Goal: Task Accomplishment & Management: Use online tool/utility

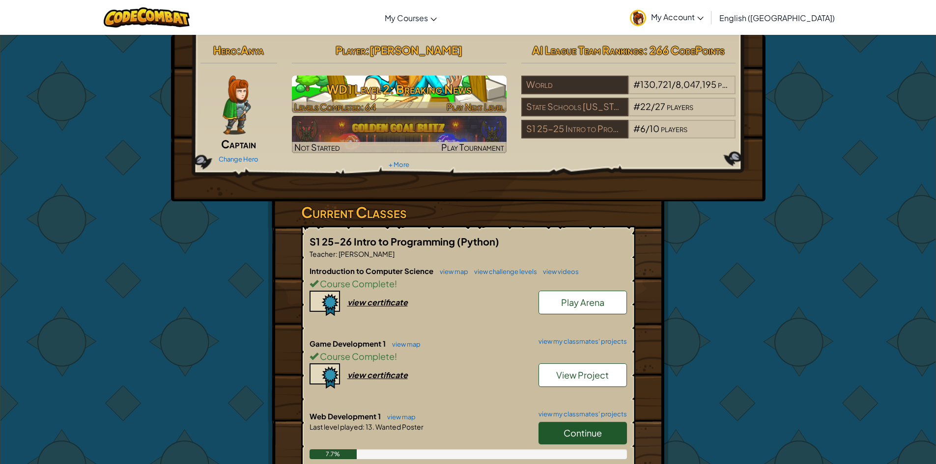
click at [389, 83] on h3 "WD1 Level 2: Breaking News" at bounding box center [399, 89] width 215 height 22
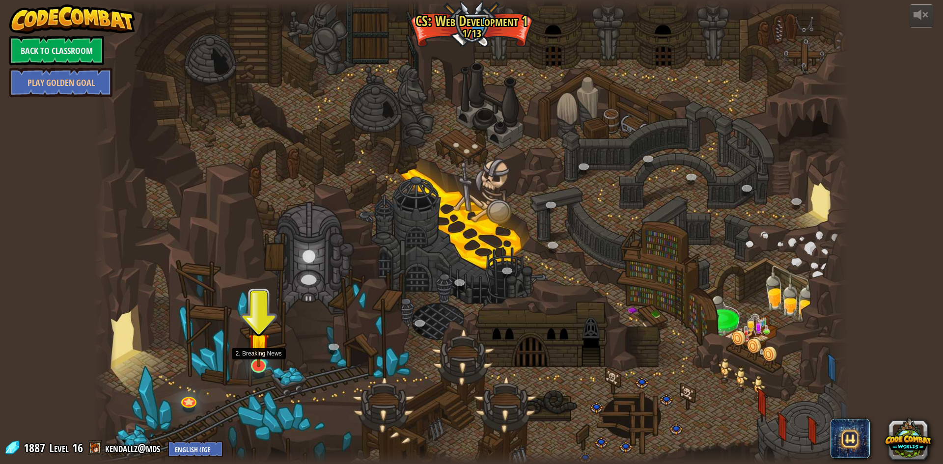
click at [263, 364] on img at bounding box center [258, 344] width 21 height 48
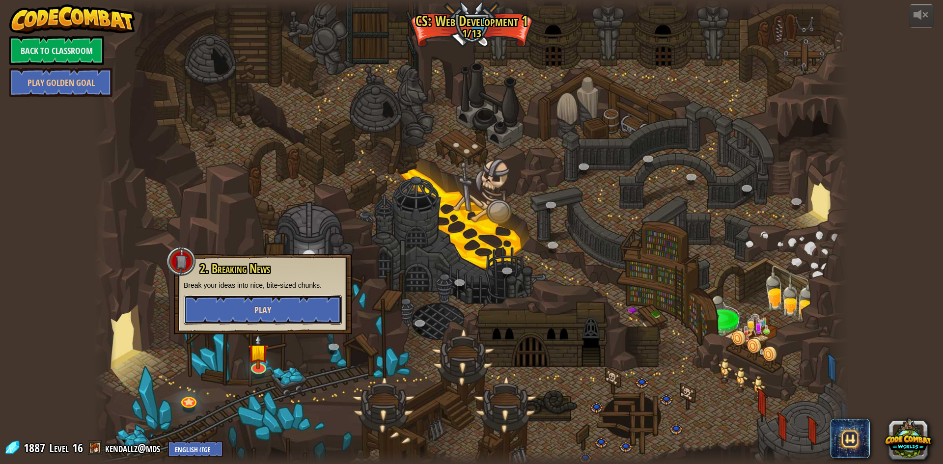
click at [280, 306] on button "Play" at bounding box center [263, 309] width 158 height 29
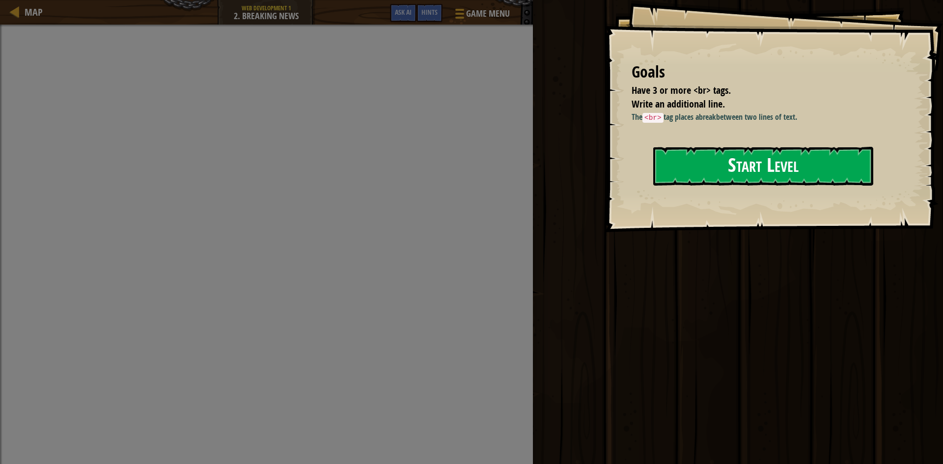
click at [762, 172] on button "Start Level" at bounding box center [763, 166] width 220 height 39
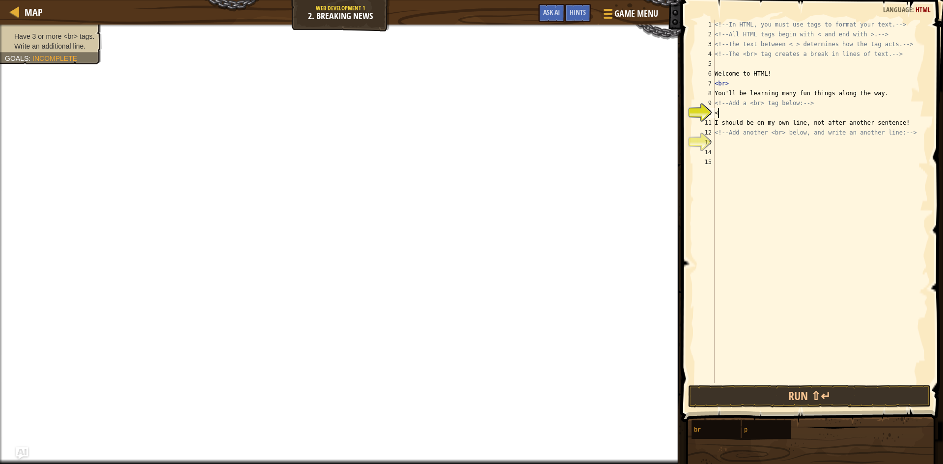
scroll to position [4, 0]
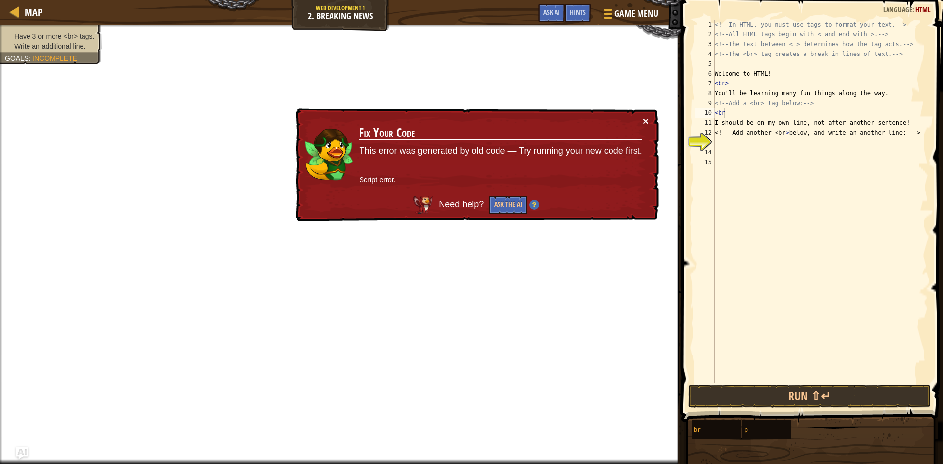
click at [646, 119] on button "×" at bounding box center [646, 121] width 6 height 10
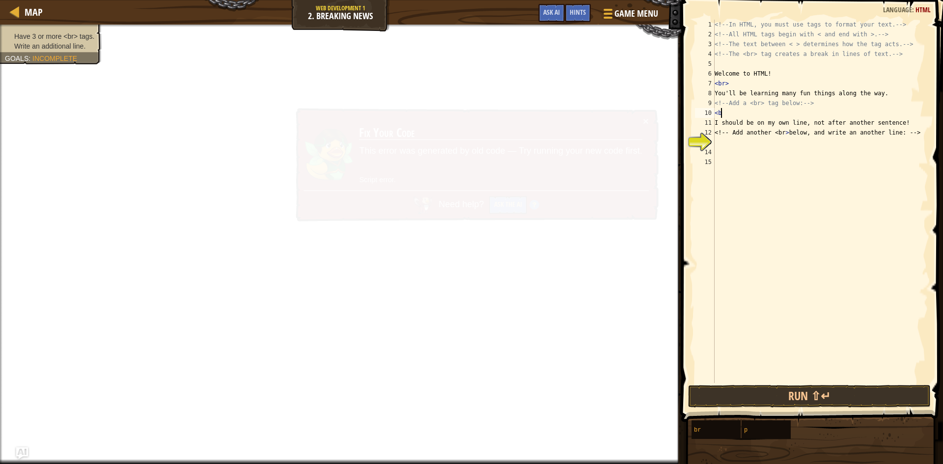
type textarea "<"
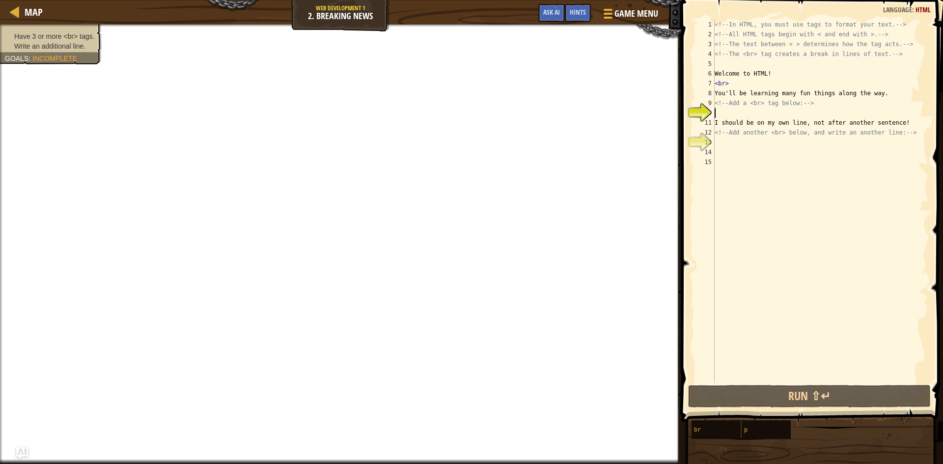
type textarea "<"
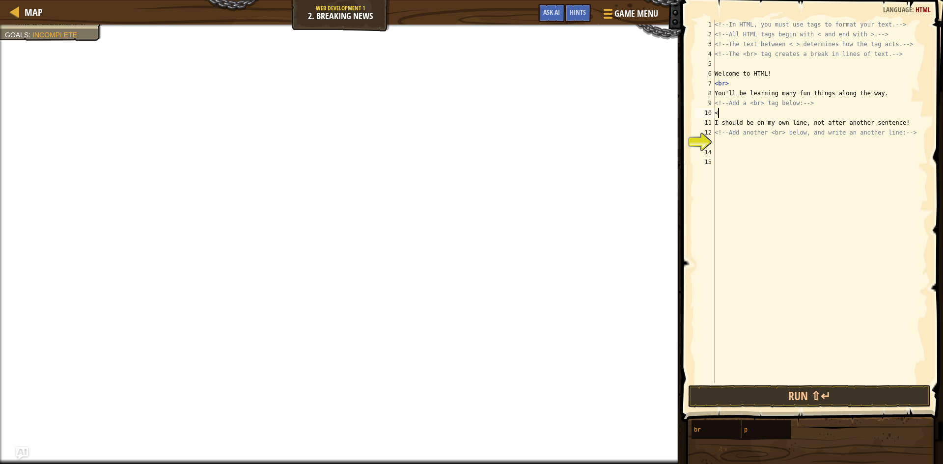
click at [722, 143] on div "<!-- In HTML, you must use tags to format your text. --> <!-- All HTML tags beg…" at bounding box center [821, 211] width 216 height 383
type textarea "<"
click at [718, 107] on div "<!-- In HTML, you must use tags to format your text. --> <!-- All HTML tags beg…" at bounding box center [821, 211] width 216 height 383
click at [718, 115] on div "<!-- In HTML, you must use tags to format your text. --> <!-- All HTML tags beg…" at bounding box center [821, 211] width 216 height 383
type textarea "<"
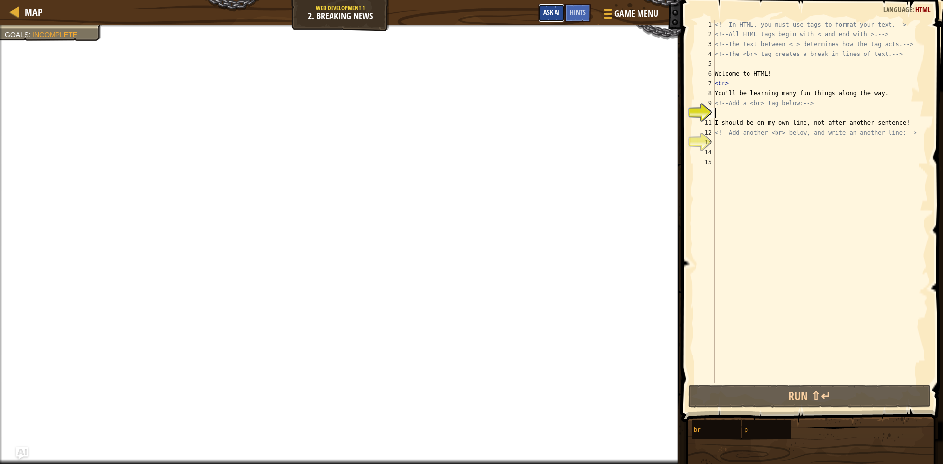
click at [552, 8] on span "Ask AI" at bounding box center [551, 11] width 17 height 9
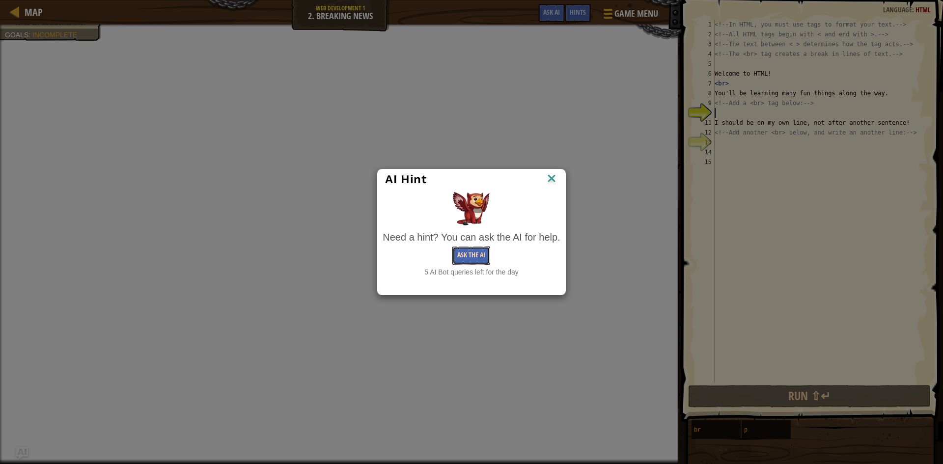
click at [472, 250] on button "Ask the AI" at bounding box center [471, 256] width 38 height 18
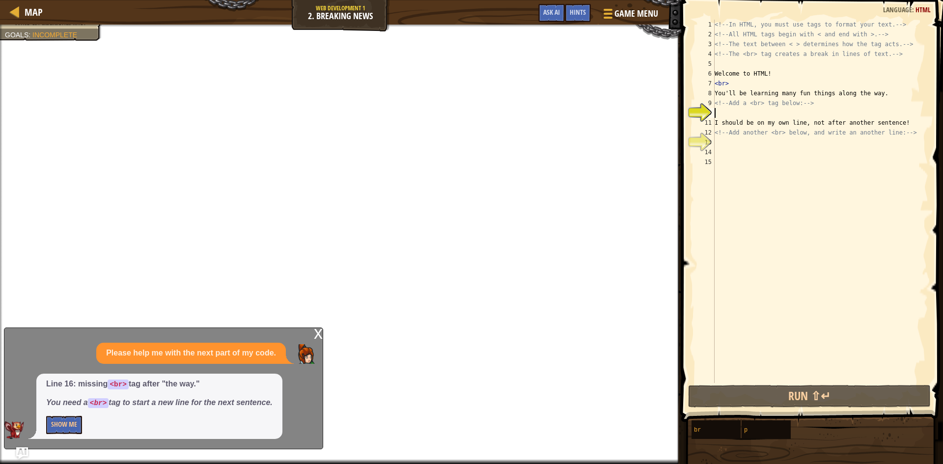
click at [318, 332] on div "x" at bounding box center [318, 333] width 9 height 10
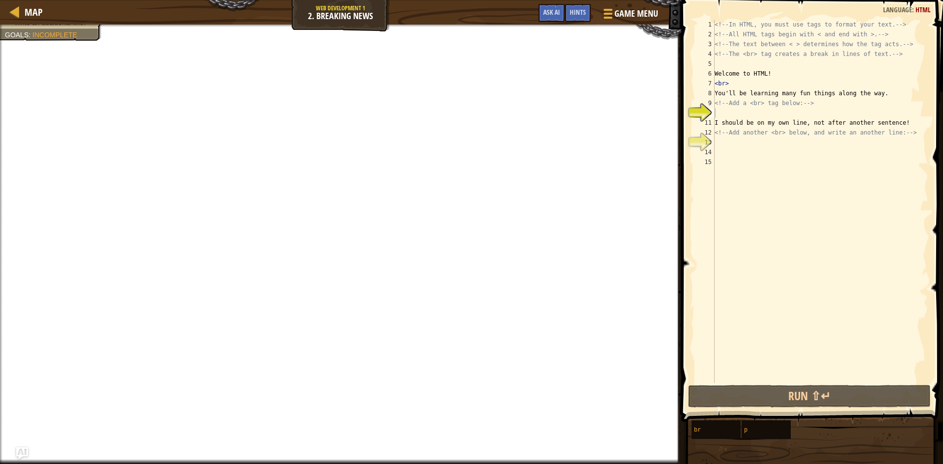
click at [715, 110] on div "<!-- In HTML, you must use tags to format your text. --> <!-- All HTML tags beg…" at bounding box center [821, 211] width 216 height 383
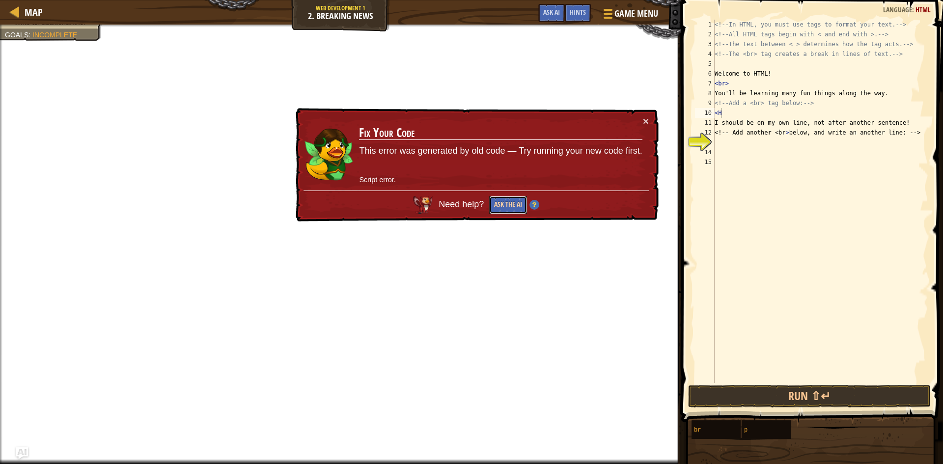
click at [503, 205] on button "Ask the AI" at bounding box center [508, 205] width 38 height 18
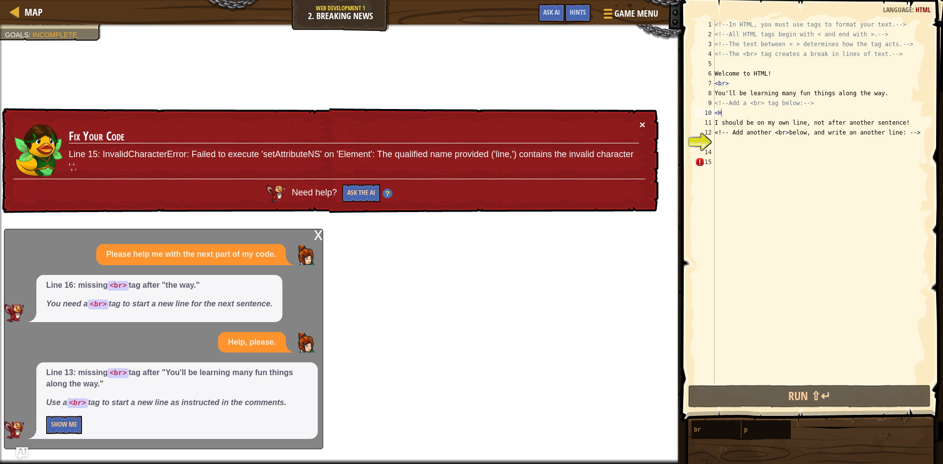
click at [642, 123] on button "×" at bounding box center [642, 124] width 6 height 10
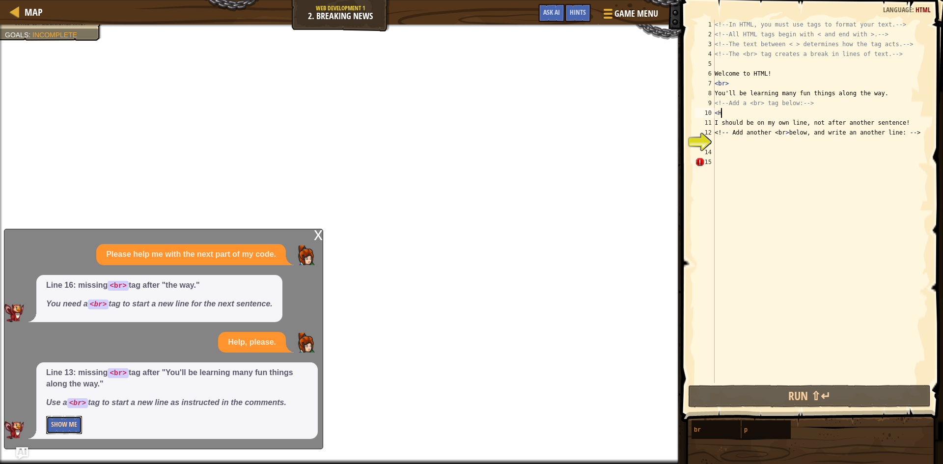
click at [65, 419] on button "Show Me" at bounding box center [64, 425] width 36 height 18
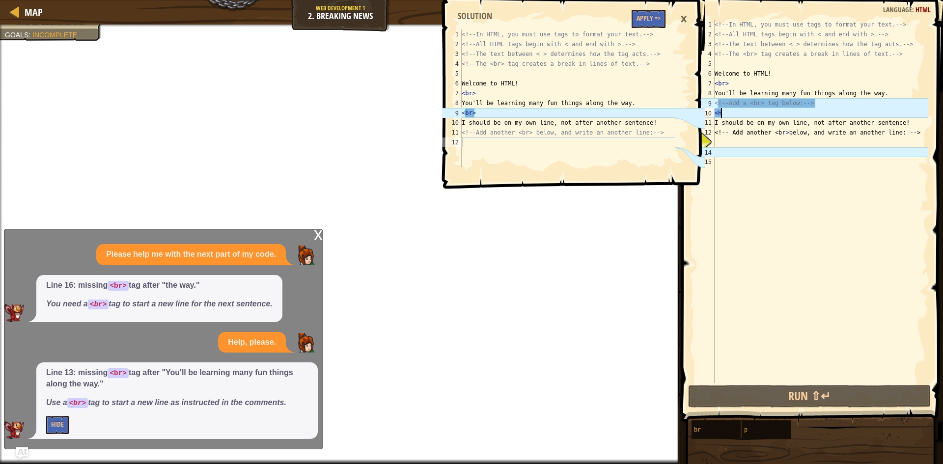
click at [740, 110] on div "<!-- In HTML, you must use tags to format your text. --> <!-- All HTML tags beg…" at bounding box center [821, 211] width 216 height 383
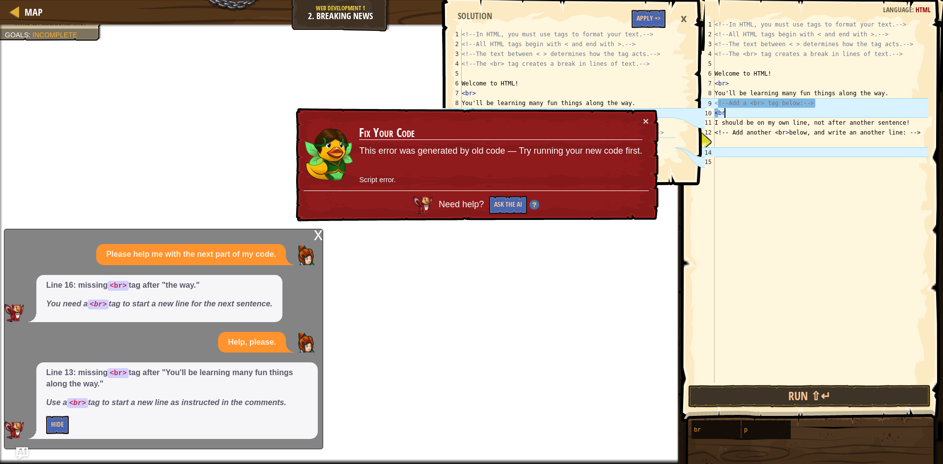
type textarea "<br>"
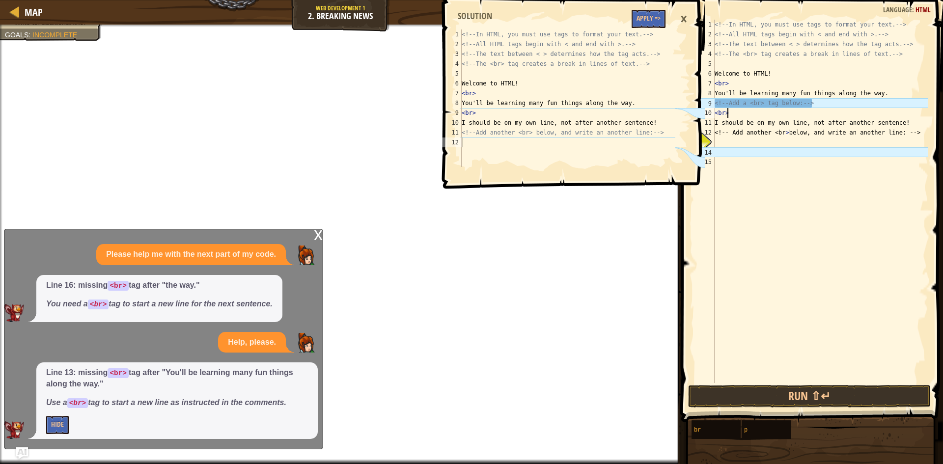
scroll to position [4, 0]
click at [730, 153] on div "<!-- In HTML, you must use tags to format your text. --> <!-- All HTML tags beg…" at bounding box center [821, 211] width 216 height 383
click at [722, 141] on div "<!-- In HTML, you must use tags to format your text. --> <!-- All HTML tags beg…" at bounding box center [821, 211] width 216 height 383
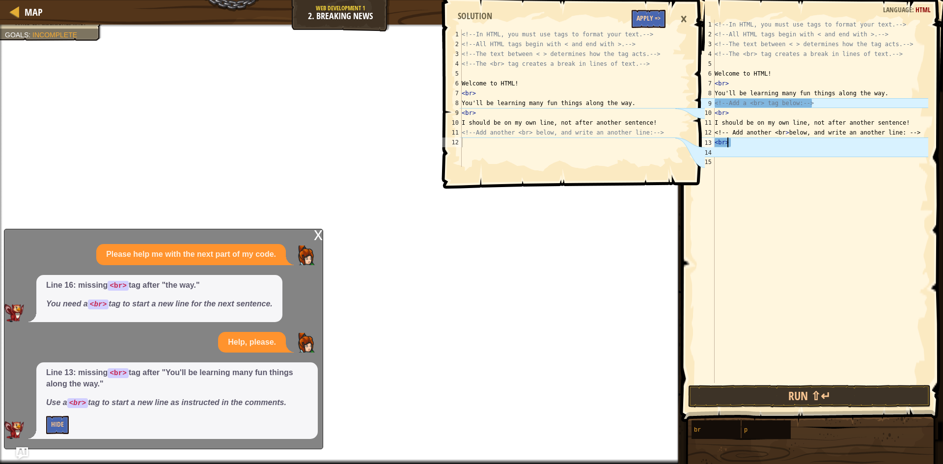
type textarea "<br>"
click at [651, 18] on button "Apply =>" at bounding box center [649, 19] width 34 height 18
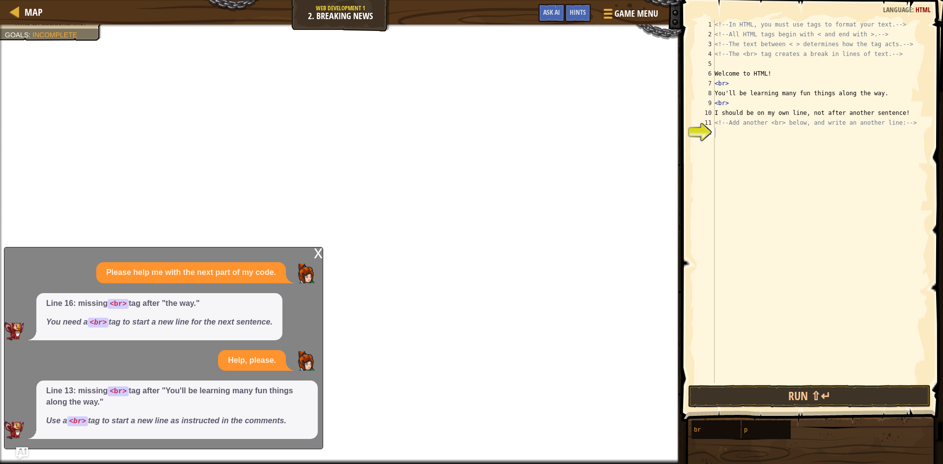
scroll to position [4, 0]
drag, startPoint x: 717, startPoint y: 146, endPoint x: 723, endPoint y: 140, distance: 8.0
click at [722, 141] on div "<!-- In HTML, you must use tags to format your text. --> <!-- All HTML tags beg…" at bounding box center [821, 211] width 216 height 383
type textarea "<br>"
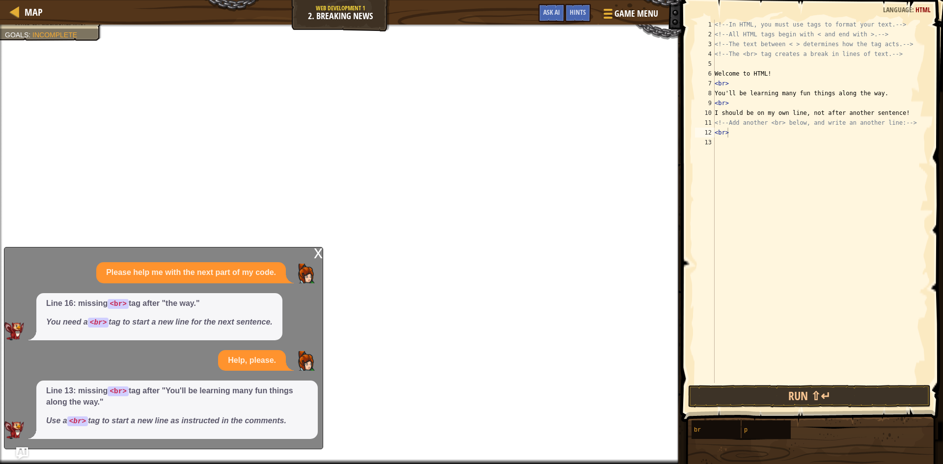
click at [320, 249] on div "x" at bounding box center [318, 253] width 9 height 10
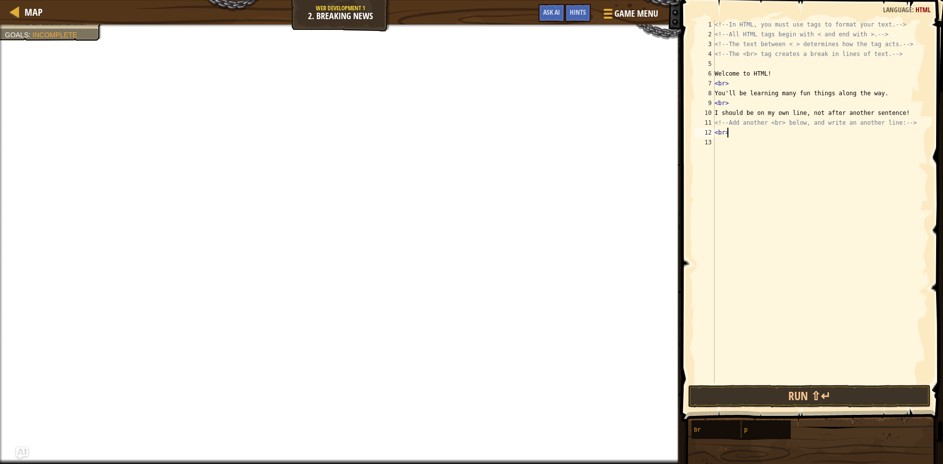
click at [743, 131] on div "<!-- In HTML, you must use tags to format your text. --> <!-- All HTML tags beg…" at bounding box center [821, 211] width 216 height 383
click at [721, 145] on div "<!-- In HTML, you must use tags to format your text. --> <!-- All HTML tags beg…" at bounding box center [821, 211] width 216 height 383
type textarea "Hello"
click at [886, 394] on button "Done" at bounding box center [867, 396] width 116 height 23
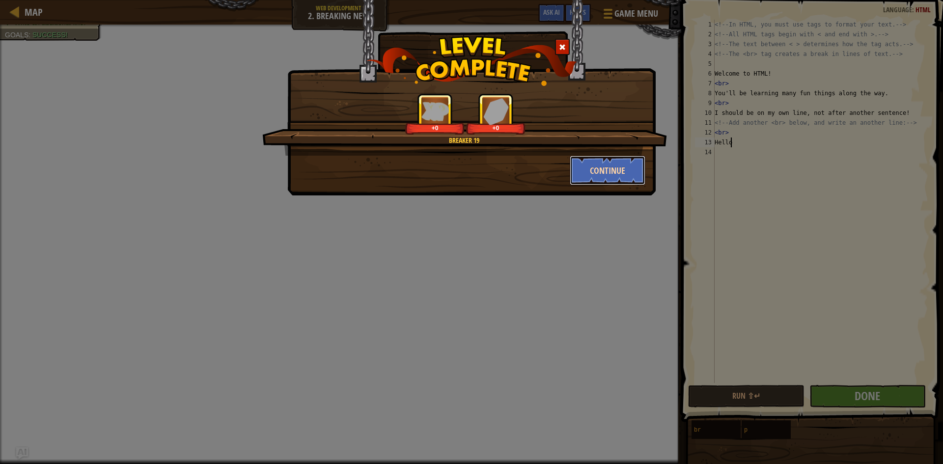
click at [597, 170] on button "Continue" at bounding box center [608, 170] width 76 height 29
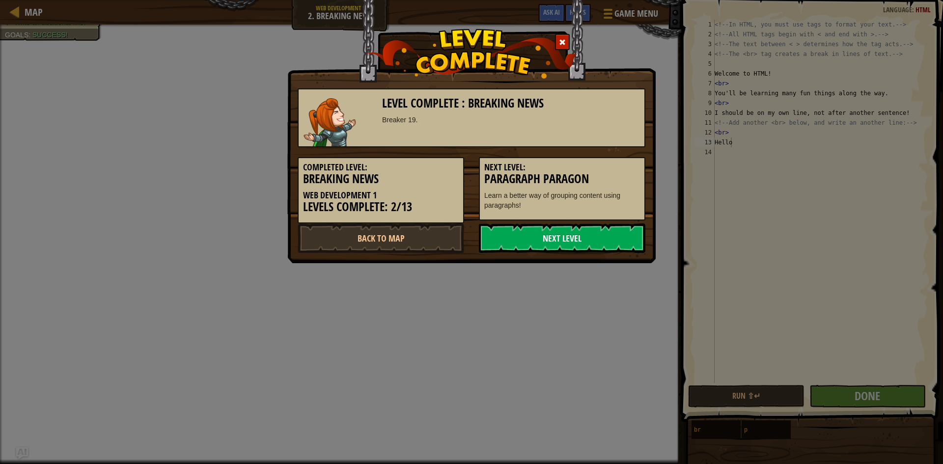
click at [593, 239] on link "Next Level" at bounding box center [562, 237] width 166 height 29
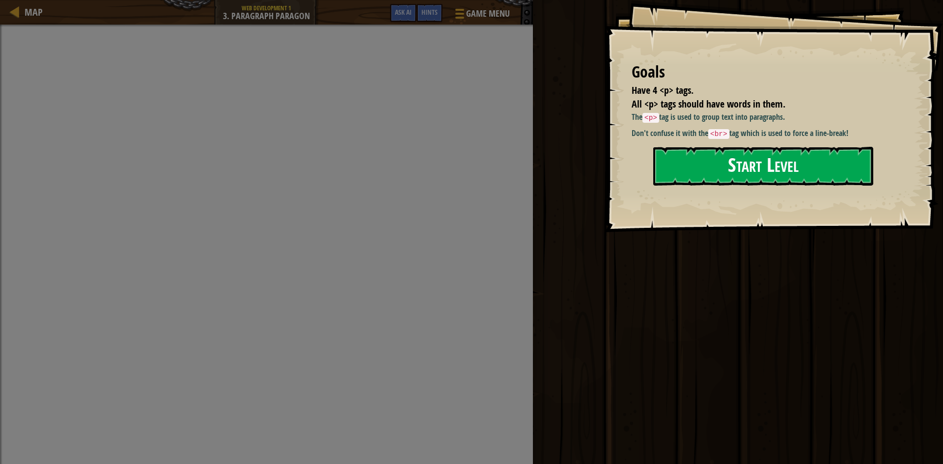
click at [765, 166] on button "Start Level" at bounding box center [763, 166] width 220 height 39
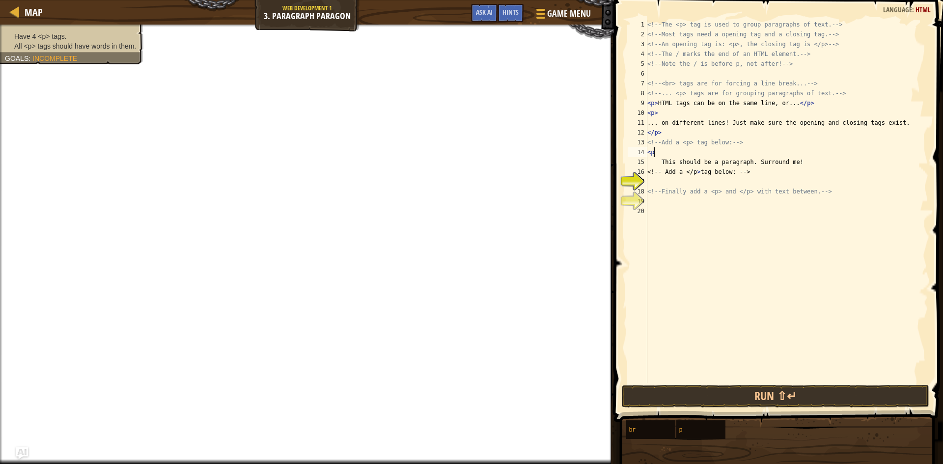
scroll to position [4, 0]
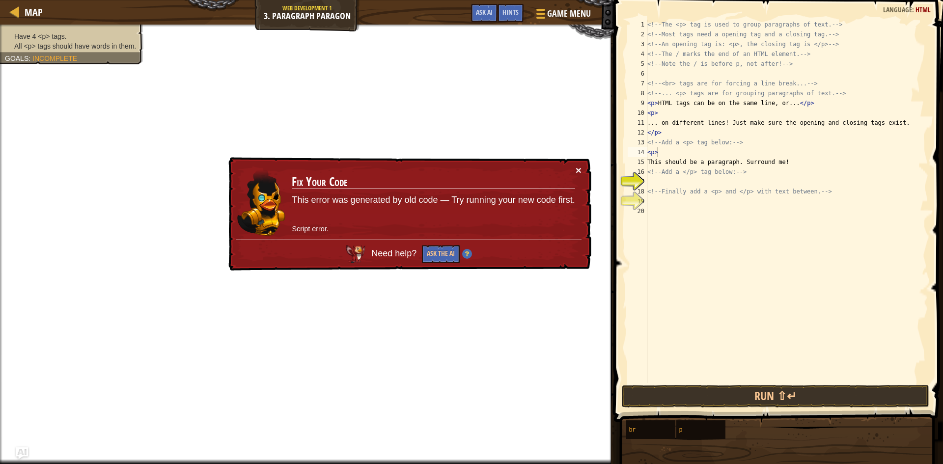
click at [577, 167] on button "×" at bounding box center [579, 170] width 6 height 10
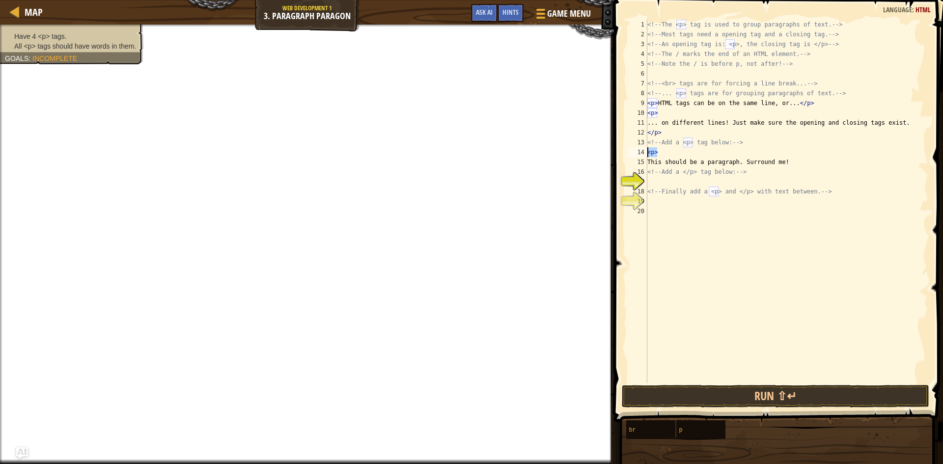
drag, startPoint x: 670, startPoint y: 151, endPoint x: 639, endPoint y: 148, distance: 31.6
click at [639, 148] on div "<p> 1 2 3 4 5 6 7 8 9 10 11 12 13 14 15 16 17 18 19 20 <!-- The <p> tag is used…" at bounding box center [777, 201] width 303 height 363
click at [663, 159] on div "<!-- The <p> tag is used to group paragraphs of text. --> <!-- Most tags need a…" at bounding box center [786, 211] width 283 height 383
click at [660, 151] on div "<!-- The <p> tag is used to group paragraphs of text. --> <!-- Most tags need a…" at bounding box center [786, 211] width 283 height 383
type textarea "<"
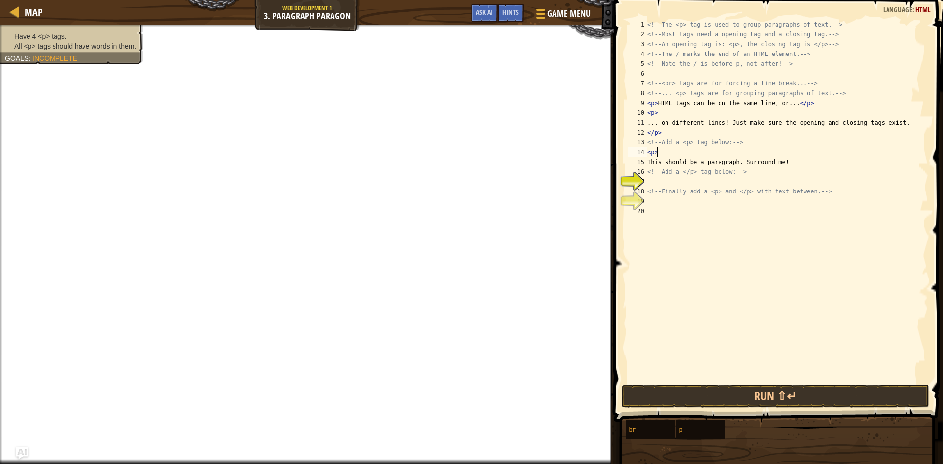
scroll to position [4, 0]
type textarea "<p>"
click at [671, 180] on div "<!-- The <p> tag is used to group paragraphs of text. --> <!-- Most tags need a…" at bounding box center [786, 211] width 283 height 383
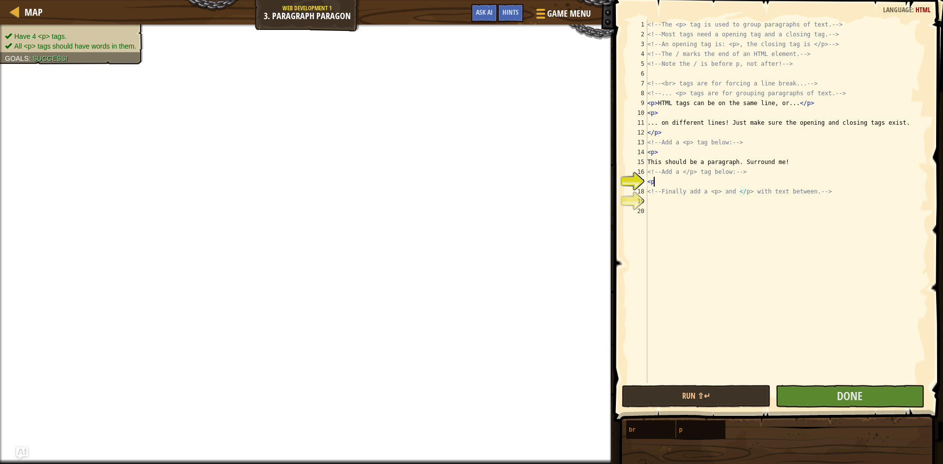
type textarea "<p>"
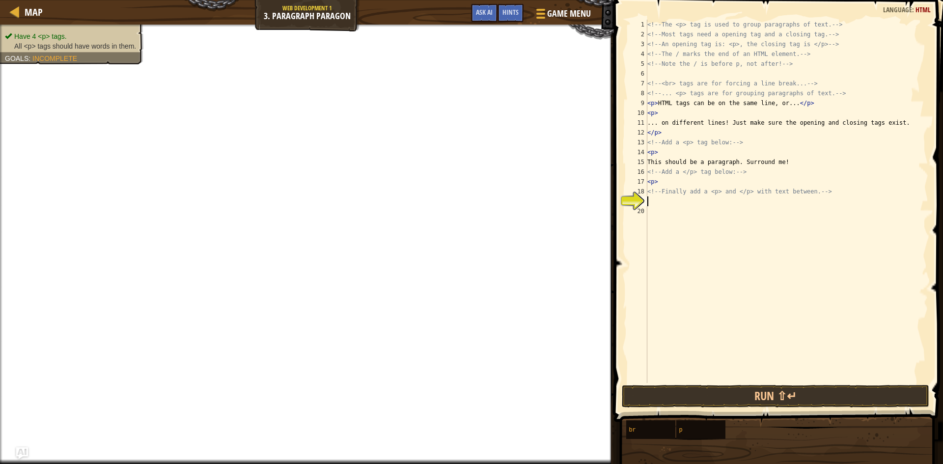
click at [681, 203] on div "<!-- The <p> tag is used to group paragraphs of text. --> <!-- Most tags need a…" at bounding box center [786, 211] width 283 height 383
type textarea "<p>"
click at [655, 211] on div "<!-- The <p> tag is used to group paragraphs of text. --> <!-- Most tags need a…" at bounding box center [786, 211] width 283 height 383
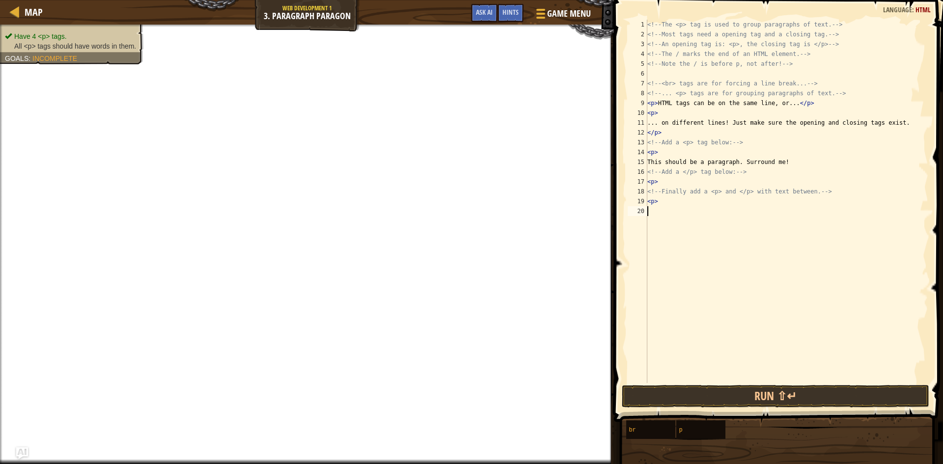
scroll to position [4, 0]
click at [658, 203] on div "<!-- The <p> tag is used to group paragraphs of text. --> <!-- Most tags need a…" at bounding box center [786, 211] width 283 height 383
type textarea "<p"
type textarea "H"
click at [658, 205] on div "<!-- The <p> tag is used to group paragraphs of text. --> <!-- Most tags need a…" at bounding box center [786, 211] width 283 height 383
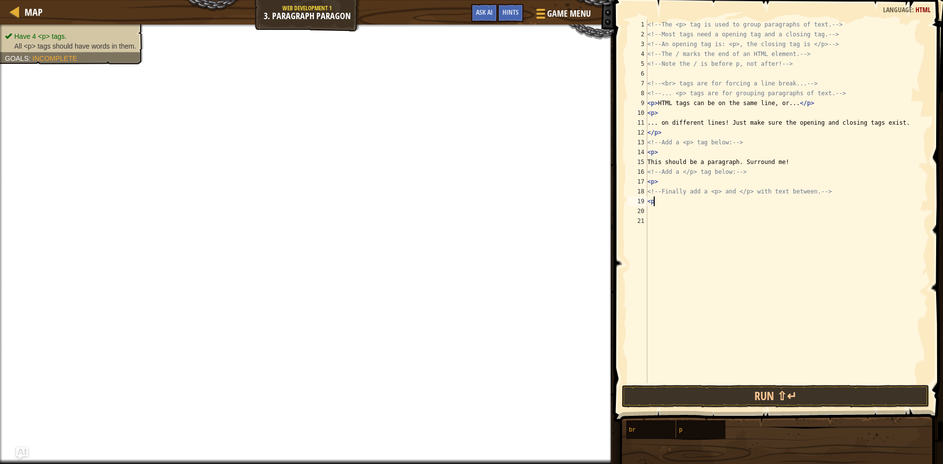
type textarea "<p>"
click at [652, 212] on div "<!-- The <p> tag is used to group paragraphs of text. --> <!-- Most tags need a…" at bounding box center [786, 211] width 283 height 383
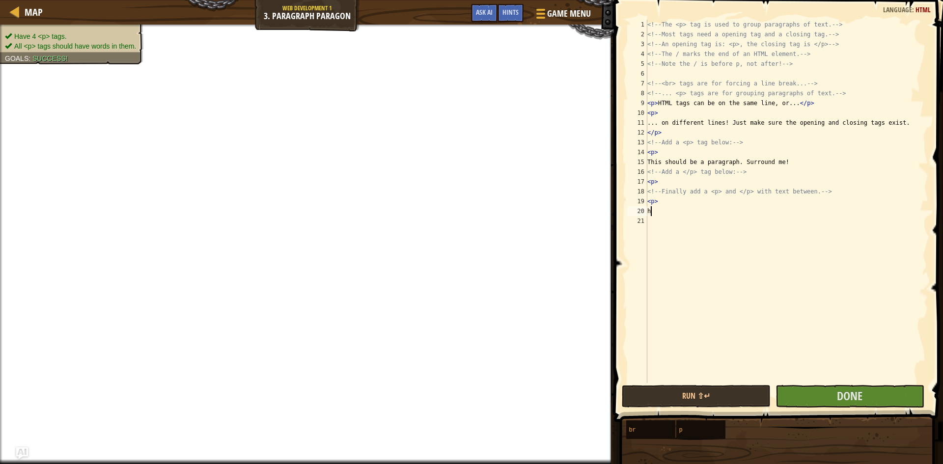
type textarea "h"
drag, startPoint x: 870, startPoint y: 383, endPoint x: 870, endPoint y: 391, distance: 7.9
click at [870, 385] on span at bounding box center [779, 197] width 337 height 451
click at [870, 392] on button "Done" at bounding box center [849, 396] width 149 height 23
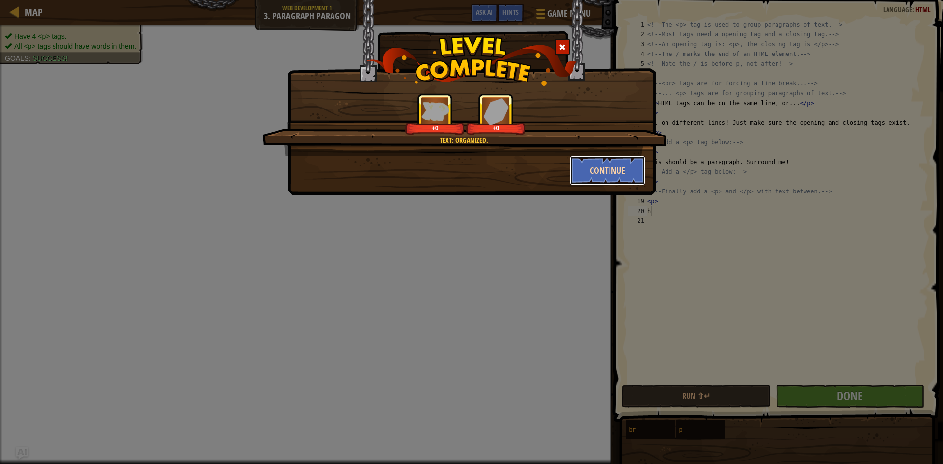
click at [633, 169] on button "Continue" at bounding box center [608, 170] width 76 height 29
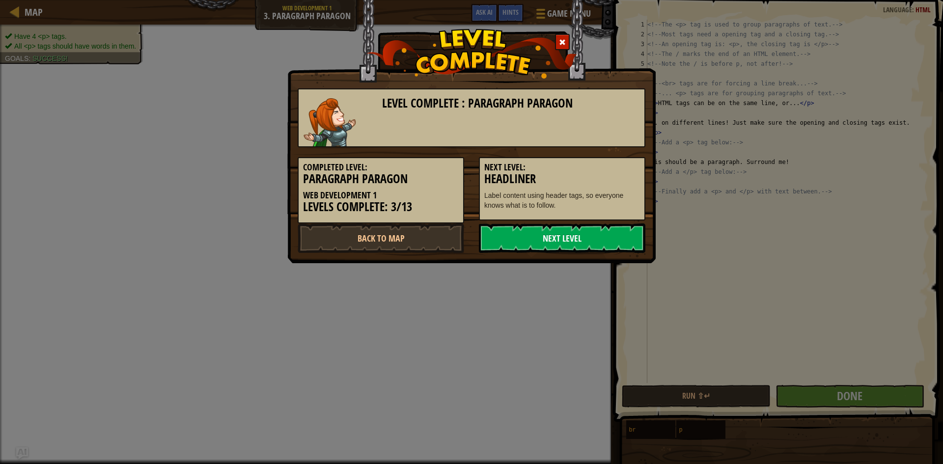
click at [599, 242] on link "Next Level" at bounding box center [562, 237] width 166 height 29
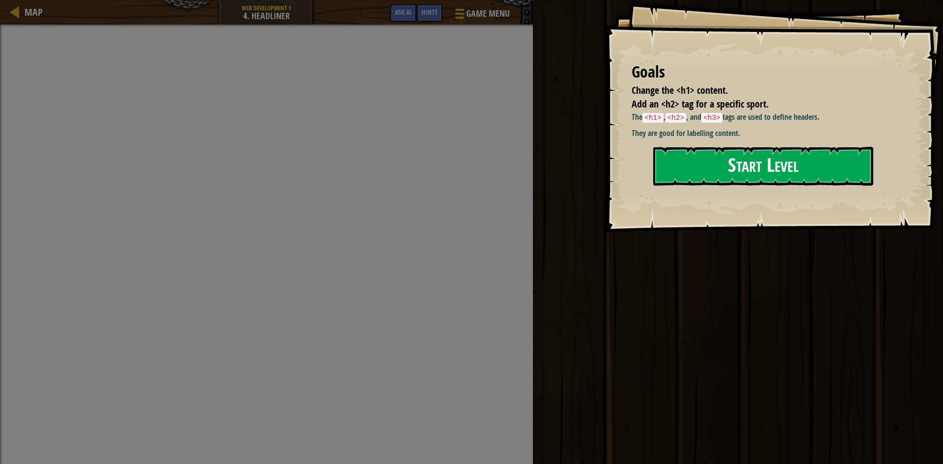
click at [781, 168] on button "Start Level" at bounding box center [763, 166] width 220 height 39
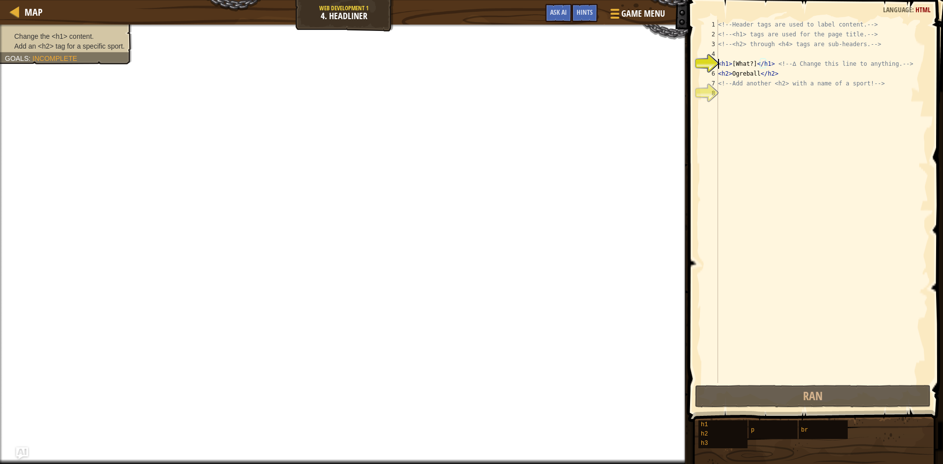
click at [751, 63] on div "<!-- Header tags are used to label content. --> <!-- <h1> tags are used for the…" at bounding box center [822, 211] width 212 height 383
type textarea "<h1>[What]</h1> <!-- ∆ Change this line to anything. -->"
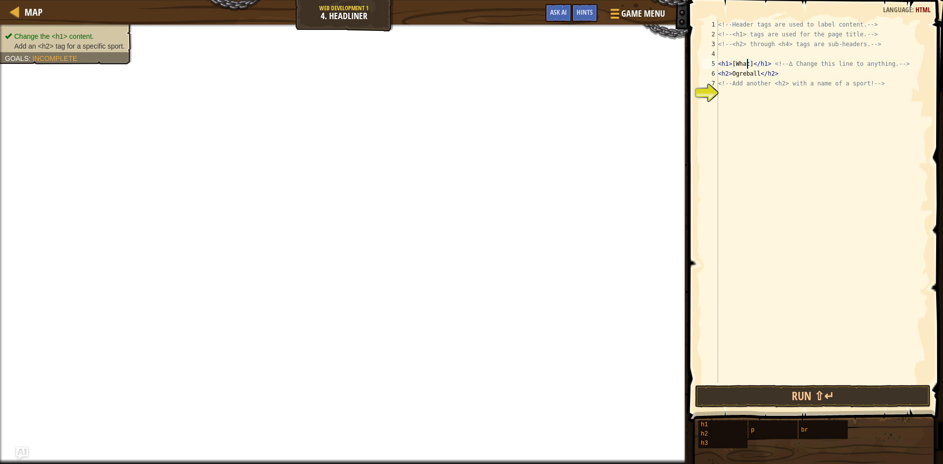
click at [721, 92] on div "<!-- Header tags are used to label content. --> <!-- <h1> tags are used for the…" at bounding box center [822, 211] width 212 height 383
type textarea "b"
click at [756, 73] on div "<!-- Header tags are used to label content. --> <!-- <h1> tags are used for the…" at bounding box center [822, 211] width 212 height 383
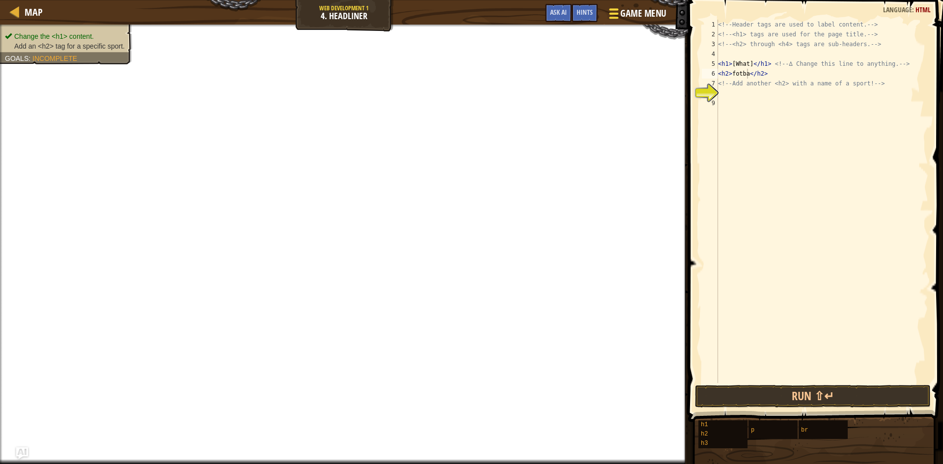
click at [630, 13] on span "Game Menu" at bounding box center [644, 13] width 46 height 13
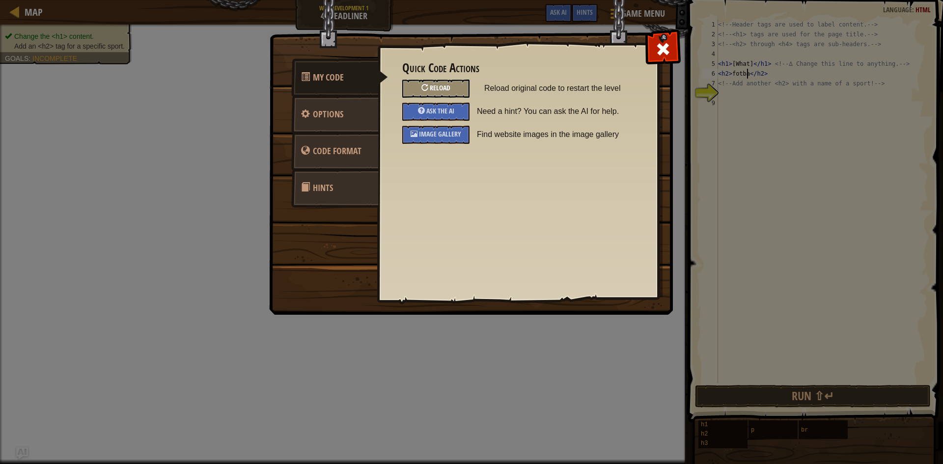
click at [422, 84] on div at bounding box center [424, 87] width 7 height 7
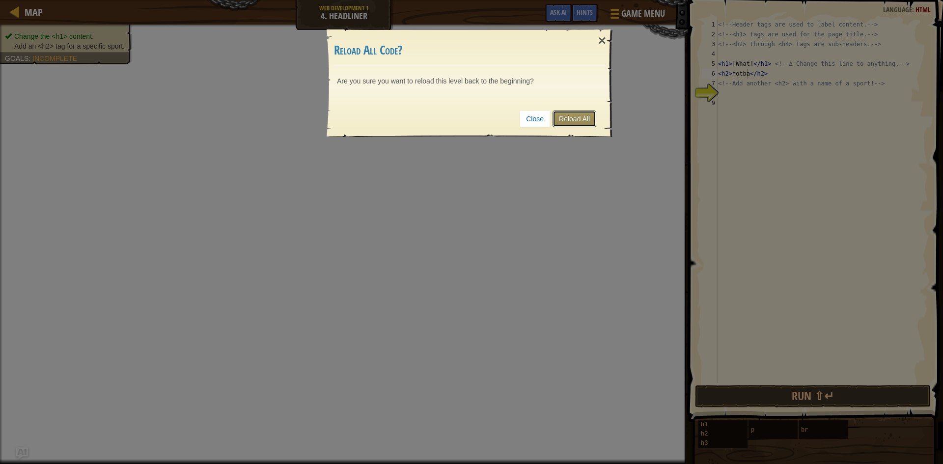
click at [576, 119] on link "Reload All" at bounding box center [574, 118] width 44 height 17
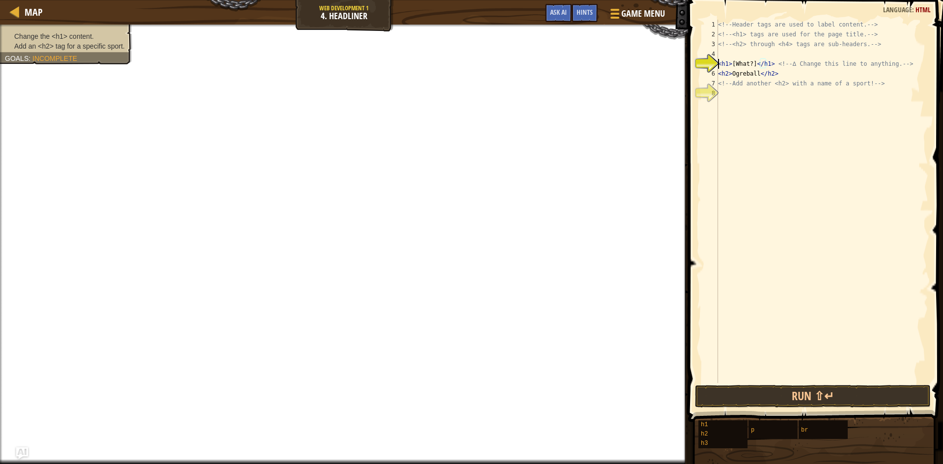
click at [752, 63] on div "<!-- Header tags are used to label content. --> <!-- <h1> tags are used for the…" at bounding box center [822, 211] width 212 height 383
click at [777, 77] on div "<!-- Header tags are used to label content. --> <!-- <h1> tags are used for the…" at bounding box center [822, 211] width 212 height 383
click at [747, 62] on div "<!-- Header tags are used to label content. --> <!-- <h1> tags are used for the…" at bounding box center [822, 211] width 212 height 383
type textarea "<h1>[Whattt]</h1> <!-- ∆ Change this line to anything. -->"
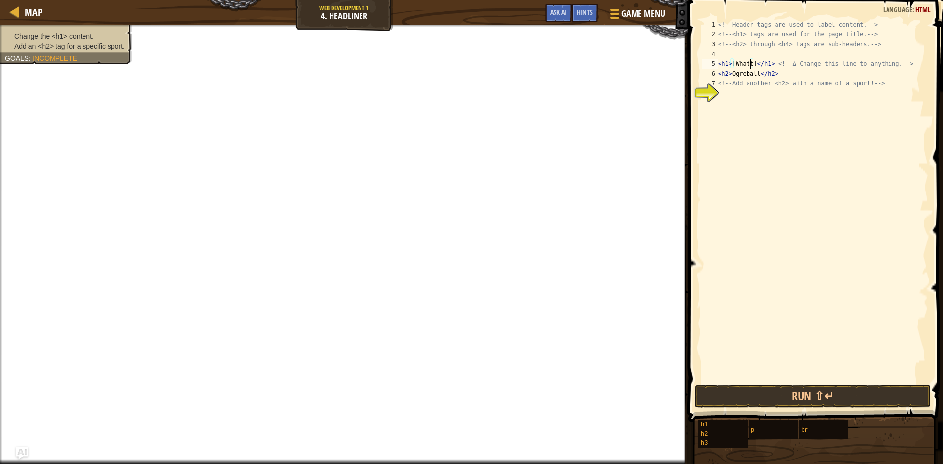
scroll to position [4, 3]
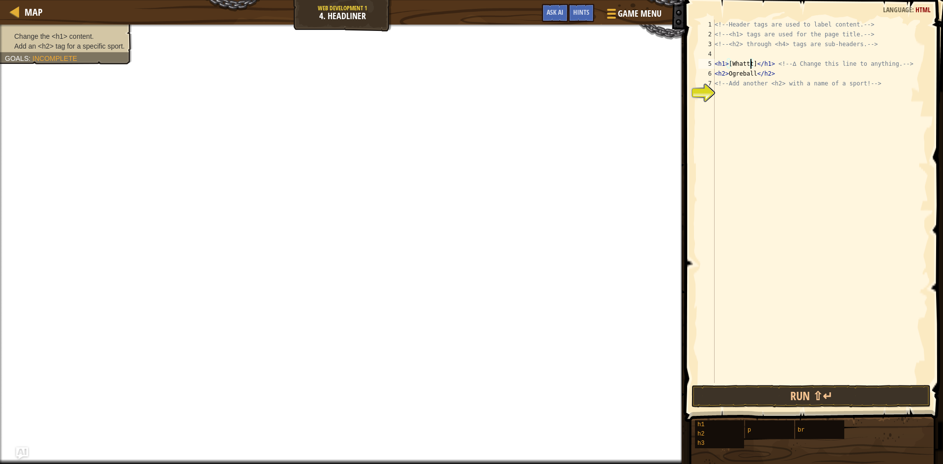
click at [719, 88] on div "<!-- Header tags are used to label content. --> <!-- <h1> tags are used for the…" at bounding box center [821, 211] width 216 height 383
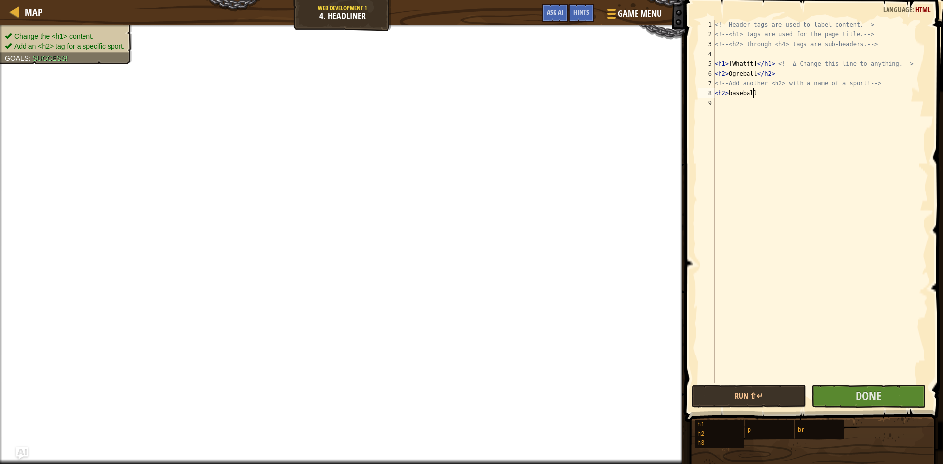
scroll to position [4, 3]
type textarea "<h2>baseball"
click at [881, 400] on span "Done" at bounding box center [868, 396] width 26 height 16
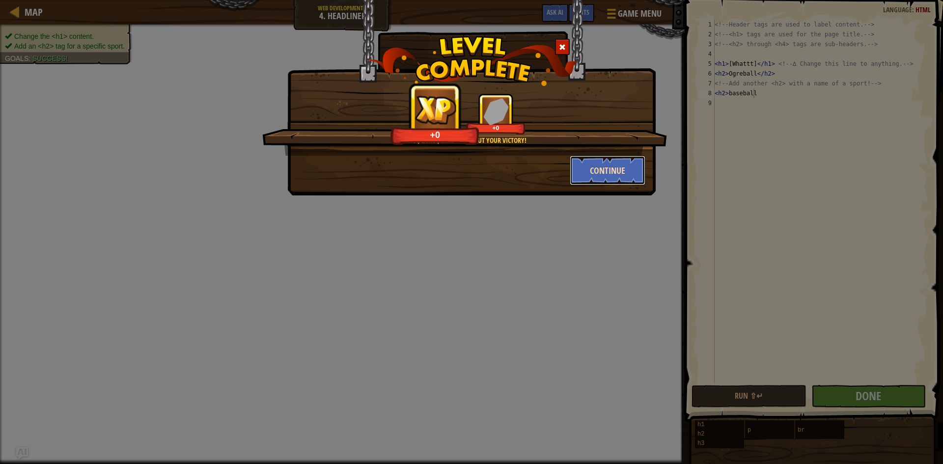
click at [629, 165] on button "Continue" at bounding box center [608, 170] width 76 height 29
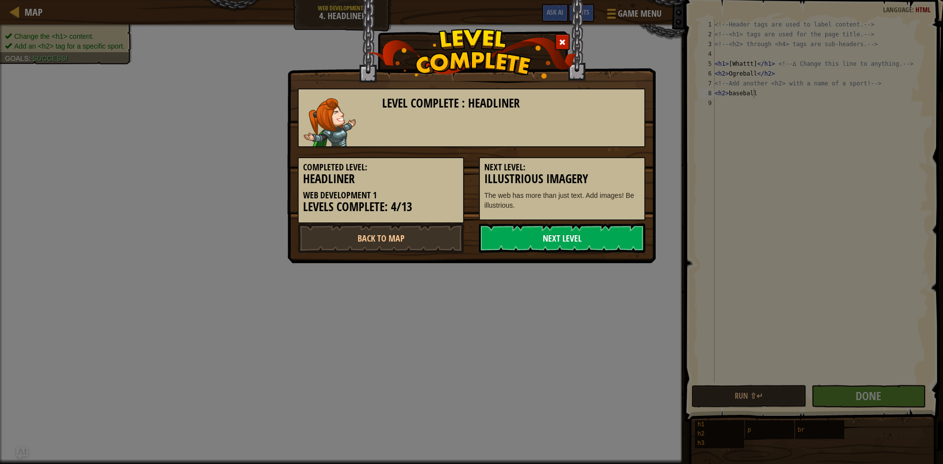
click at [534, 245] on link "Next Level" at bounding box center [562, 237] width 166 height 29
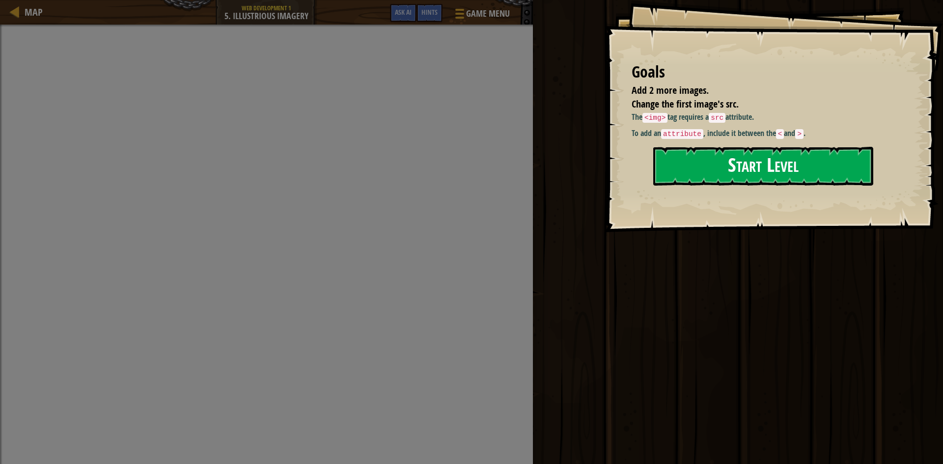
click at [706, 178] on button "Start Level" at bounding box center [763, 166] width 220 height 39
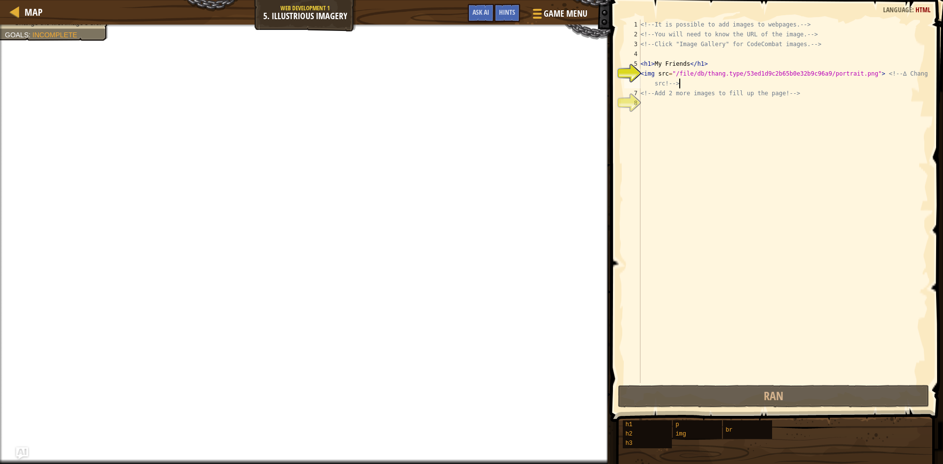
click at [683, 87] on div "<!-- It is possible to add images to webpages. --> <!-- You will need to know t…" at bounding box center [783, 211] width 290 height 383
click at [536, 7] on div at bounding box center [535, 13] width 13 height 14
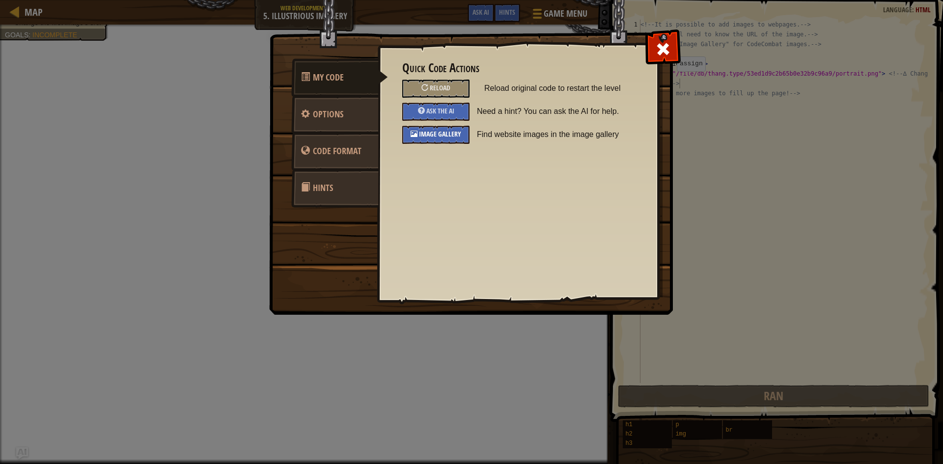
click at [451, 141] on div "Image Gallery" at bounding box center [435, 135] width 67 height 18
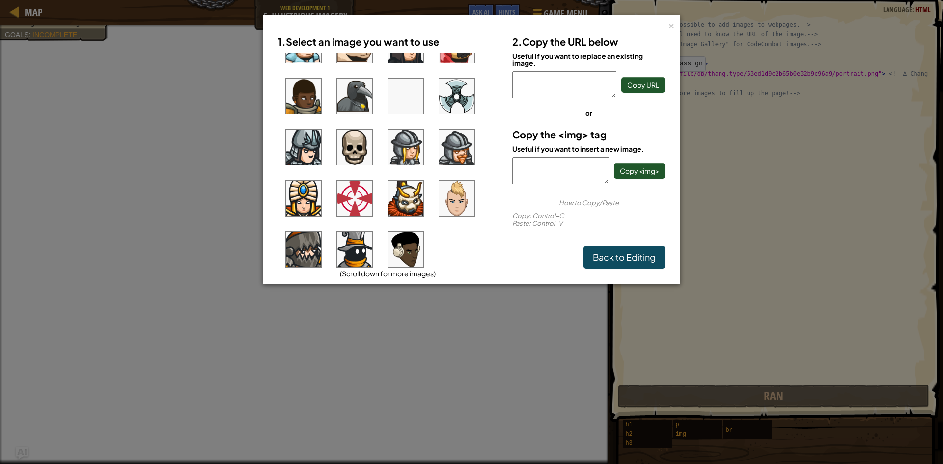
scroll to position [754, 0]
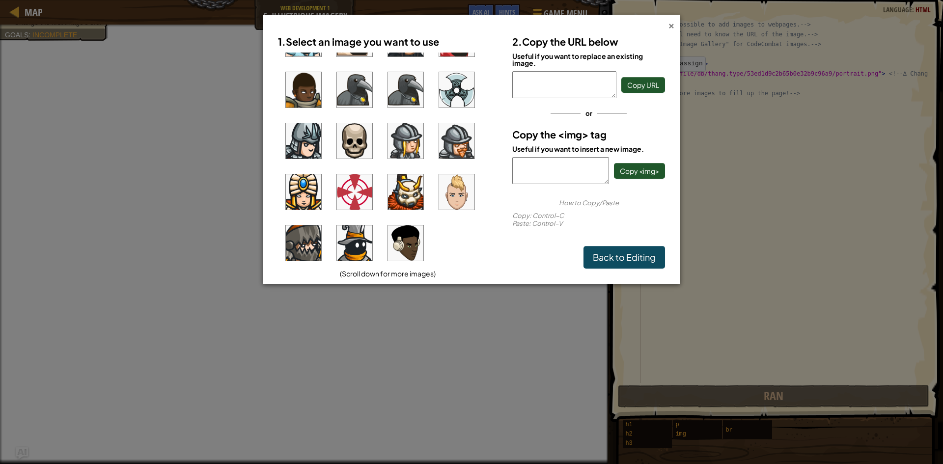
click at [669, 29] on div "×" at bounding box center [671, 24] width 7 height 10
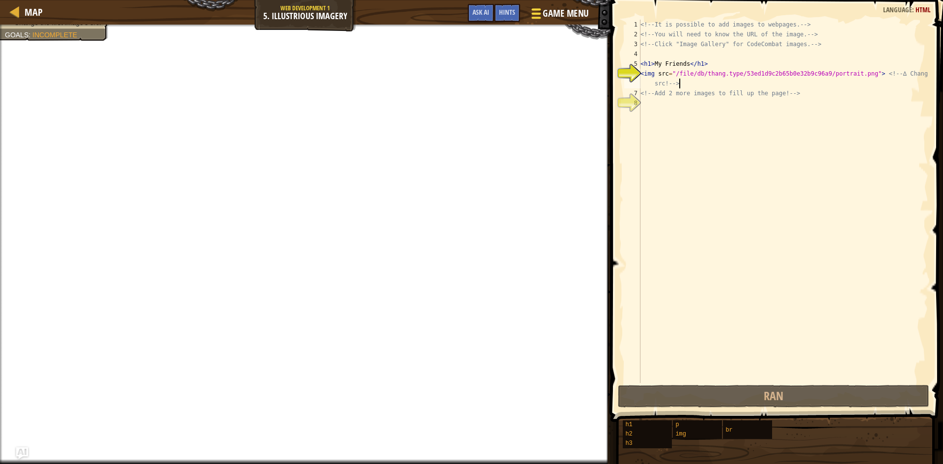
click at [559, 17] on span "Game Menu" at bounding box center [566, 13] width 46 height 13
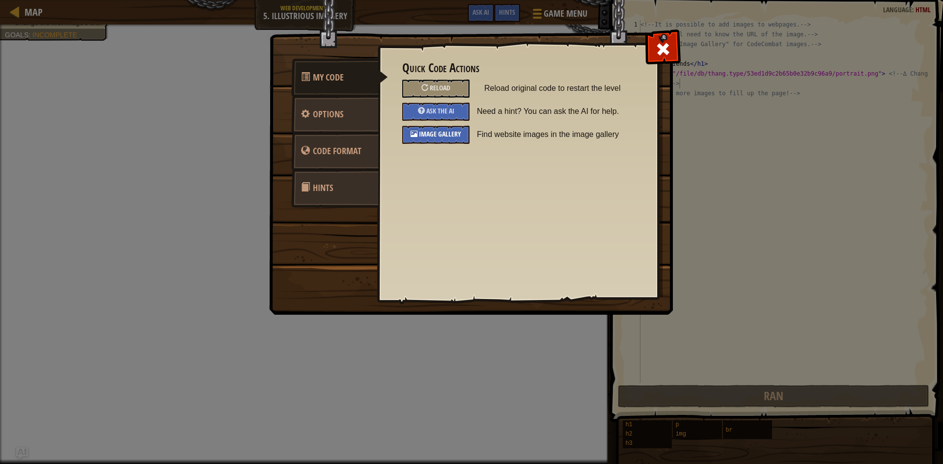
click at [428, 126] on div "Image Gallery" at bounding box center [435, 135] width 67 height 18
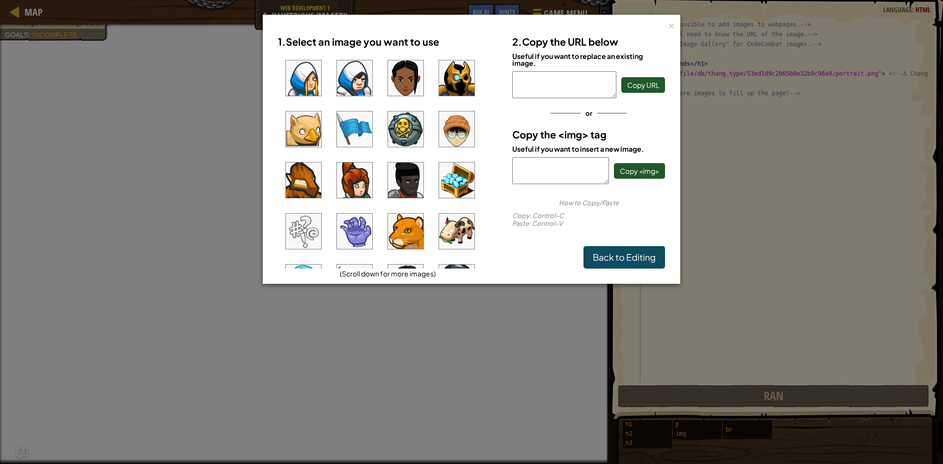
click at [305, 79] on img at bounding box center [303, 77] width 35 height 35
drag, startPoint x: 514, startPoint y: 160, endPoint x: 572, endPoint y: 198, distance: 69.1
click at [572, 198] on div "2. Copy the URL below Useful if you want to replace an existing image. [URL][DO…" at bounding box center [588, 149] width 167 height 238
click at [770, 122] on div "× 1. Select an image you want to use (Scroll down for more images) 2. Copy the …" at bounding box center [471, 232] width 943 height 464
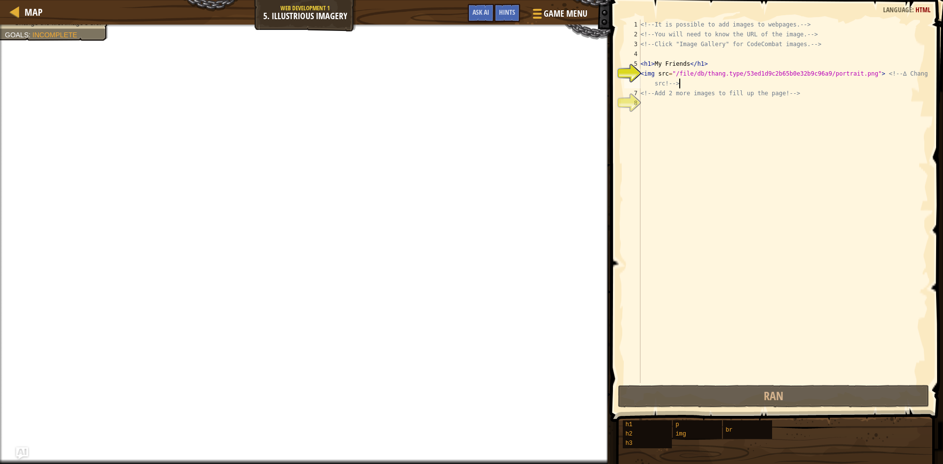
paste textarea "<img src="[URL][DOMAIN_NAME]"/>"
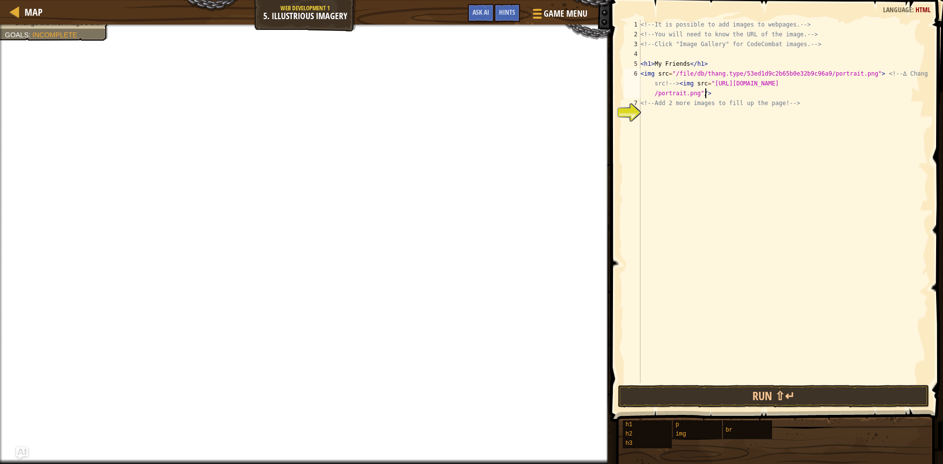
click at [797, 102] on div "<!-- It is possible to add images to webpages. --> <!-- You will need to know t…" at bounding box center [783, 211] width 290 height 383
type textarea "<!-- Add 2 more images to fill up the page! -->"
click at [651, 113] on div "<!-- It is possible to add images to webpages. --> <!-- You will need to know t…" at bounding box center [783, 211] width 290 height 383
type textarea "<"
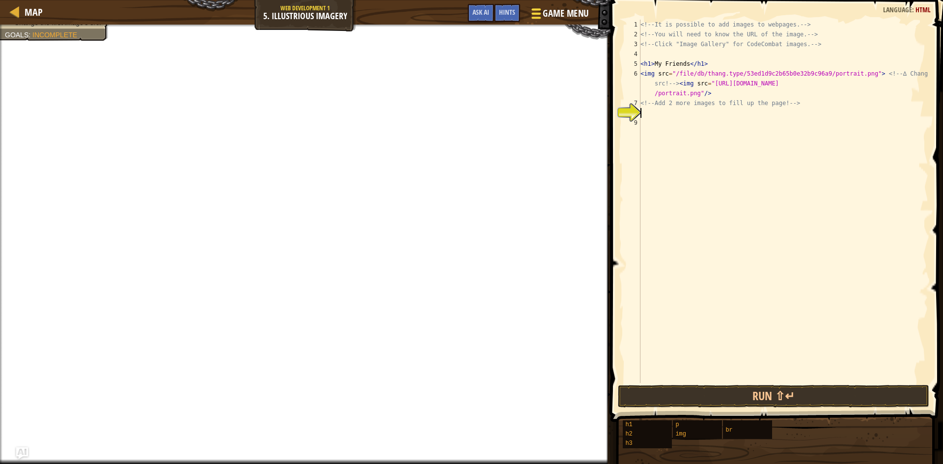
click at [565, 7] on span "Game Menu" at bounding box center [566, 13] width 46 height 13
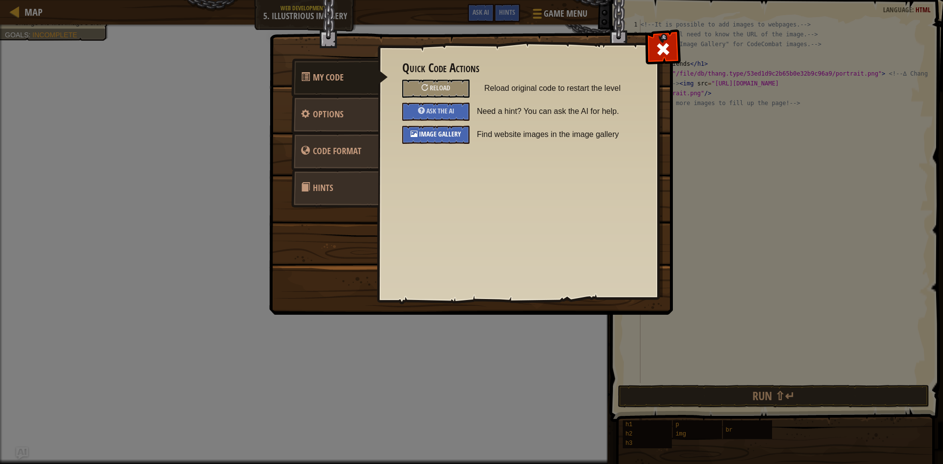
click at [439, 130] on span "Image Gallery" at bounding box center [440, 133] width 42 height 9
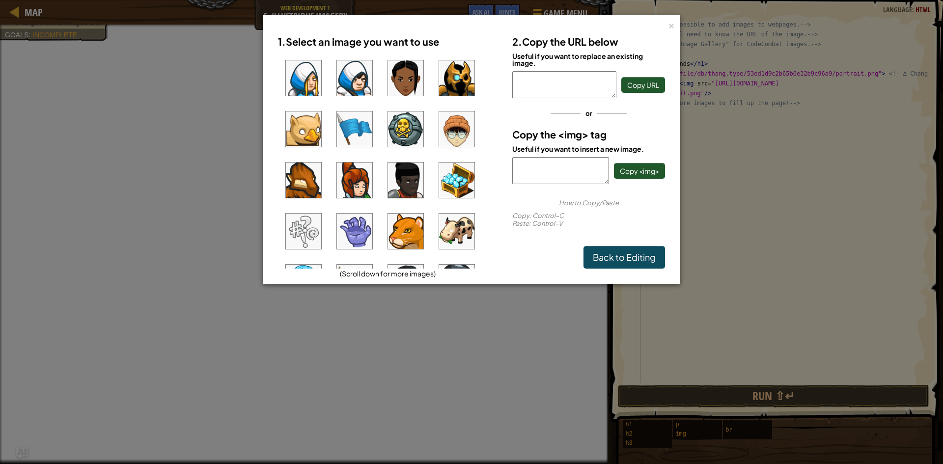
click at [409, 73] on img at bounding box center [405, 77] width 35 height 35
click at [457, 78] on img at bounding box center [456, 77] width 35 height 35
click at [454, 230] on img at bounding box center [456, 231] width 35 height 35
click at [739, 190] on div "× 1. Select an image you want to use (Scroll down for more images) 2. Copy the …" at bounding box center [471, 232] width 943 height 464
